Goal: Entertainment & Leisure: Consume media (video, audio)

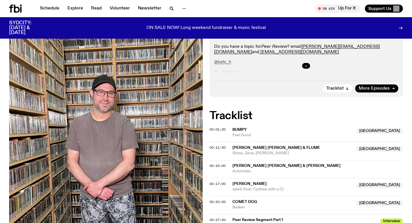
scroll to position [195, 0]
click at [226, 142] on div "00:11:50 Emma Louise & Flume Australia Shine, Glow, Glisten Australia" at bounding box center [307, 151] width 194 height 18
click at [250, 151] on span "Shine, Glow, Glisten" at bounding box center [293, 153] width 121 height 5
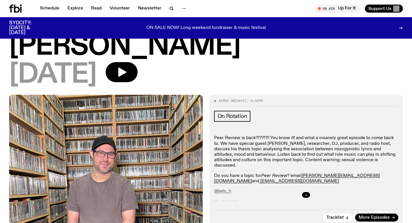
scroll to position [68, 0]
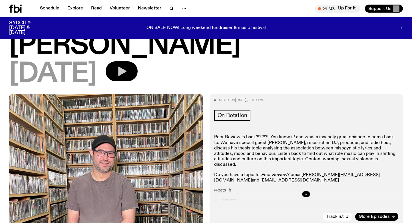
click at [138, 61] on button "button" at bounding box center [122, 71] width 32 height 20
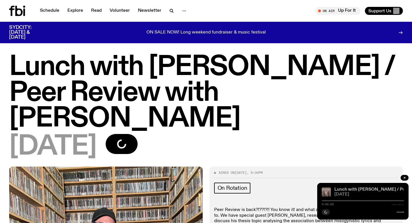
click at [340, 191] on link "Lunch with [PERSON_NAME] / Peer Review with [PERSON_NAME]" at bounding box center [405, 189] width 140 height 5
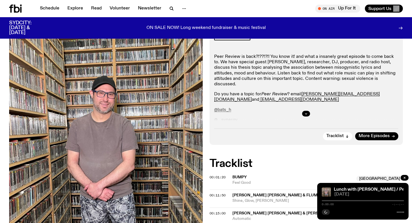
scroll to position [178, 0]
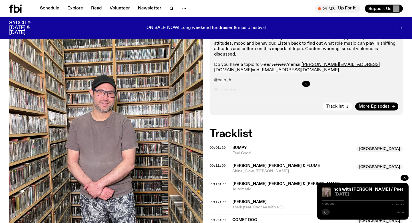
click at [297, 146] on div "00:01:20 Bumpy Australia Feel Good Australia" at bounding box center [307, 153] width 194 height 14
click at [268, 163] on span "Emma Louise & Flume" at bounding box center [277, 165] width 88 height 4
click at [372, 104] on span "More Episodes" at bounding box center [374, 106] width 31 height 4
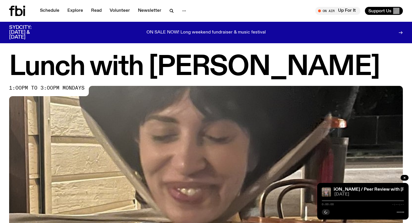
click at [87, 71] on h1 "Lunch with [PERSON_NAME]" at bounding box center [206, 67] width 394 height 26
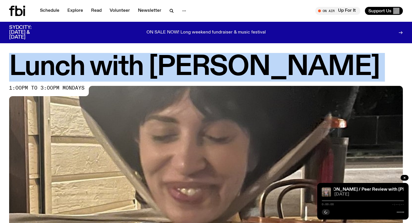
click at [87, 71] on h1 "Lunch with [PERSON_NAME]" at bounding box center [206, 67] width 394 height 26
copy div "Lunch with [PERSON_NAME]"
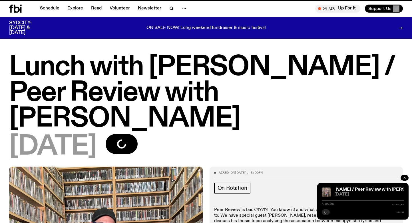
scroll to position [178, 0]
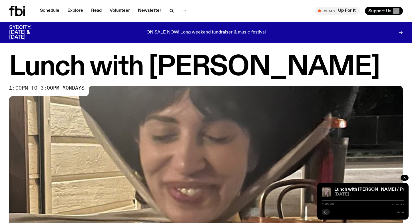
click at [172, 67] on h1 "Lunch with [PERSON_NAME]" at bounding box center [206, 67] width 394 height 26
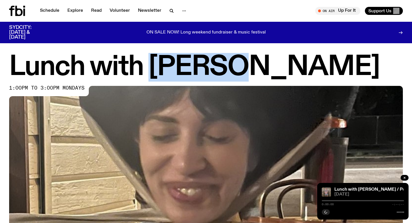
click at [172, 67] on h1 "Lunch with [PERSON_NAME]" at bounding box center [206, 67] width 394 height 26
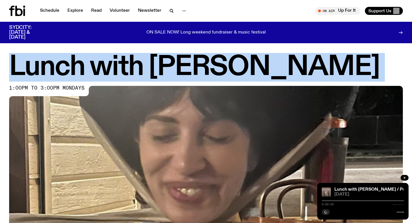
click at [172, 67] on h1 "Lunch with [PERSON_NAME]" at bounding box center [206, 67] width 394 height 26
copy h1 "Lunch with [PERSON_NAME]"
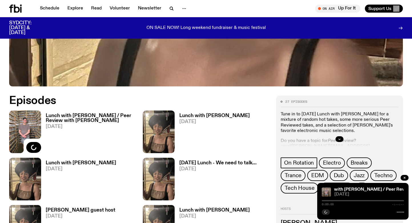
scroll to position [220, 0]
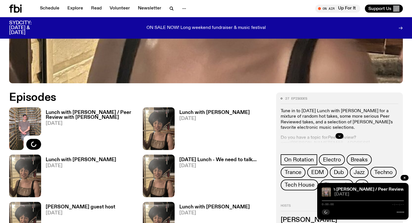
click at [326, 125] on p "Tune in to [DATE] Lunch with [PERSON_NAME] for a mixture of random hot takes, s…" at bounding box center [340, 119] width 118 height 22
click at [338, 134] on icon "button" at bounding box center [339, 135] width 3 height 3
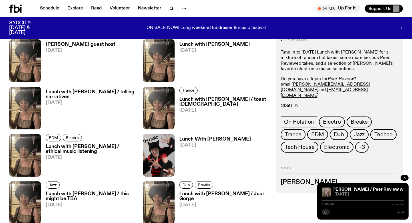
scroll to position [383, 0]
